Goal: Use online tool/utility: Utilize a website feature to perform a specific function

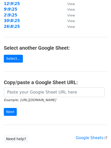
scroll to position [88, 0]
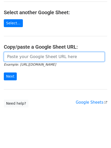
click at [33, 59] on input "url" at bounding box center [54, 57] width 101 height 10
paste input "https://docs.google.com/spreadsheets/d/1QanyJqkeC7HKMVgPfb8sqltVegW6ygz00ACsr1A…"
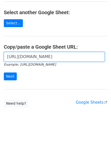
scroll to position [0, 111]
type input "https://docs.google.com/spreadsheets/d/1QanyJqkeC7HKMVgPfb8sqltVegW6ygz00ACsr1A…"
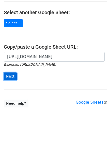
click at [6, 75] on input "Next" at bounding box center [10, 77] width 13 height 8
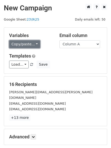
click at [28, 44] on link "Copy/paste..." at bounding box center [24, 44] width 31 height 8
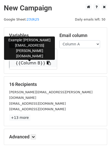
click at [27, 63] on link "{{Column B}}" at bounding box center [33, 63] width 48 height 8
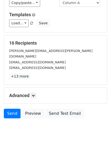
scroll to position [42, 0]
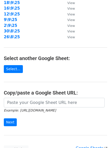
scroll to position [42, 0]
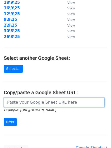
click at [39, 107] on input "url" at bounding box center [54, 103] width 101 height 10
paste input "[URL][DOMAIN_NAME]"
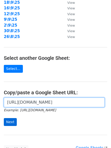
scroll to position [0, 111]
type input "[URL][DOMAIN_NAME]"
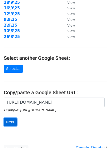
click at [13, 121] on input "Next" at bounding box center [10, 122] width 13 height 8
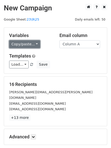
click at [22, 42] on link "Copy/paste..." at bounding box center [24, 44] width 31 height 8
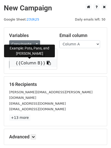
click at [26, 66] on link "{{Column B}}" at bounding box center [33, 63] width 48 height 8
